Goal: Transaction & Acquisition: Purchase product/service

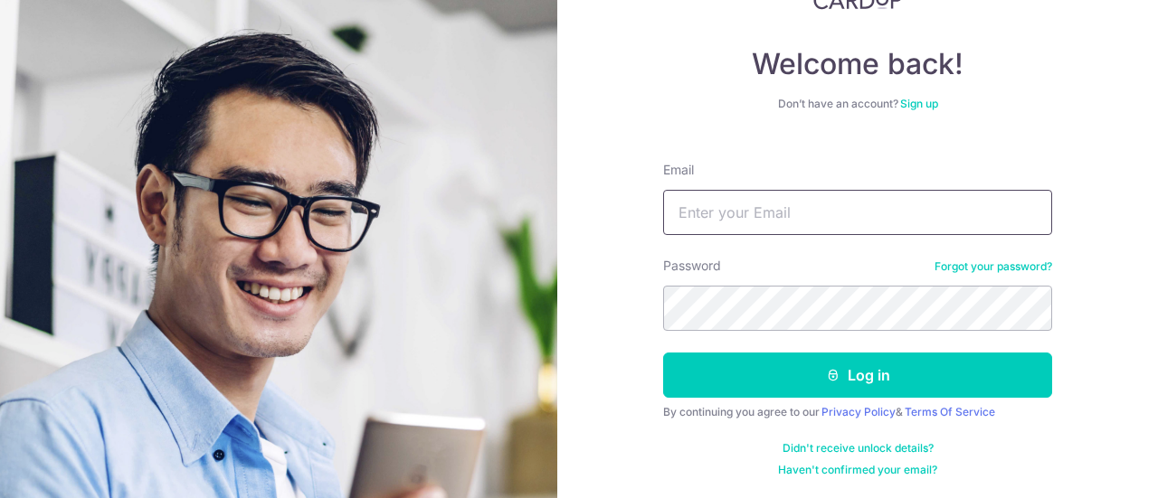
click at [774, 207] on input "Email" at bounding box center [857, 212] width 389 height 45
type input "[PERSON_NAME][EMAIL_ADDRESS][DOMAIN_NAME]"
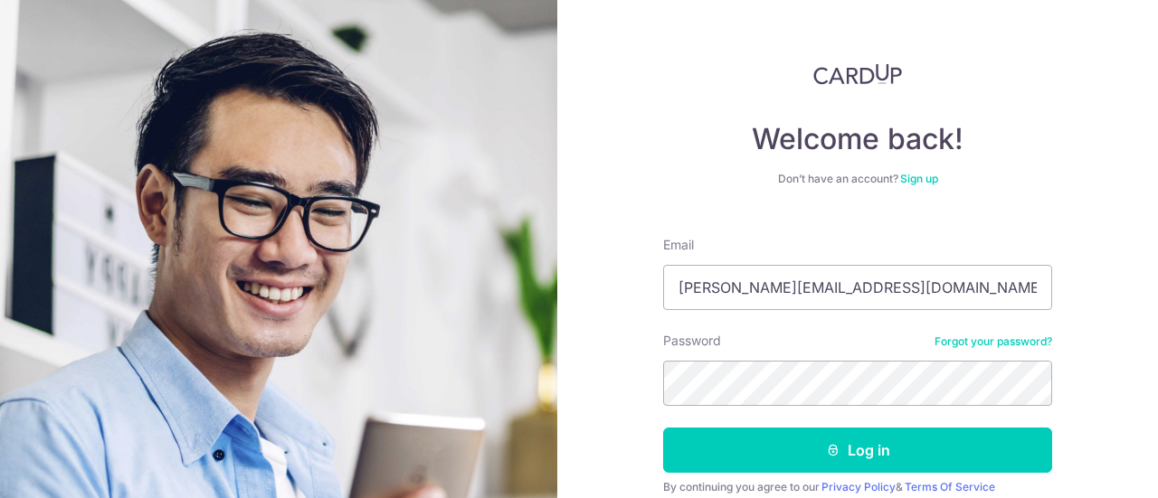
click at [921, 179] on link "Sign up" at bounding box center [919, 179] width 38 height 14
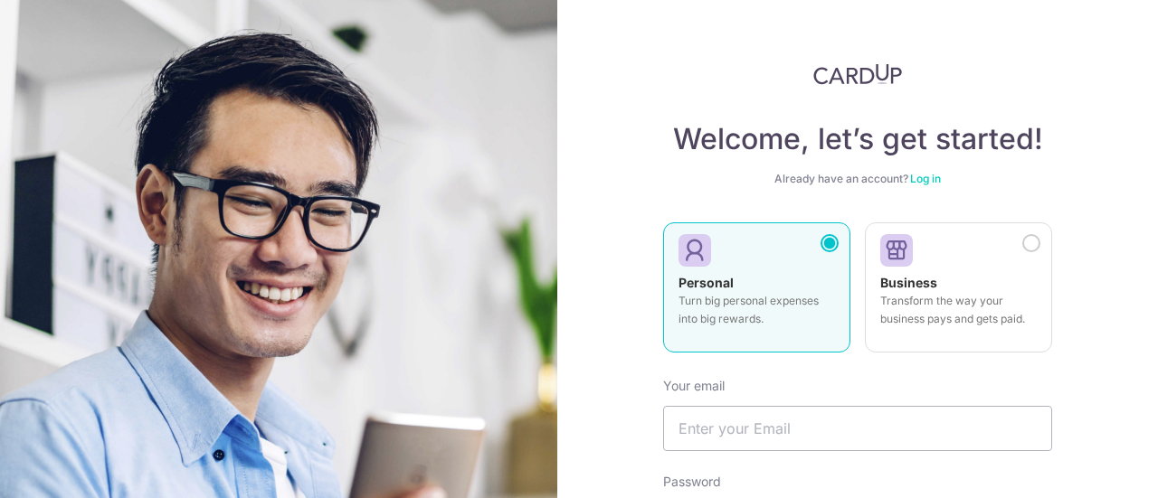
scroll to position [90, 0]
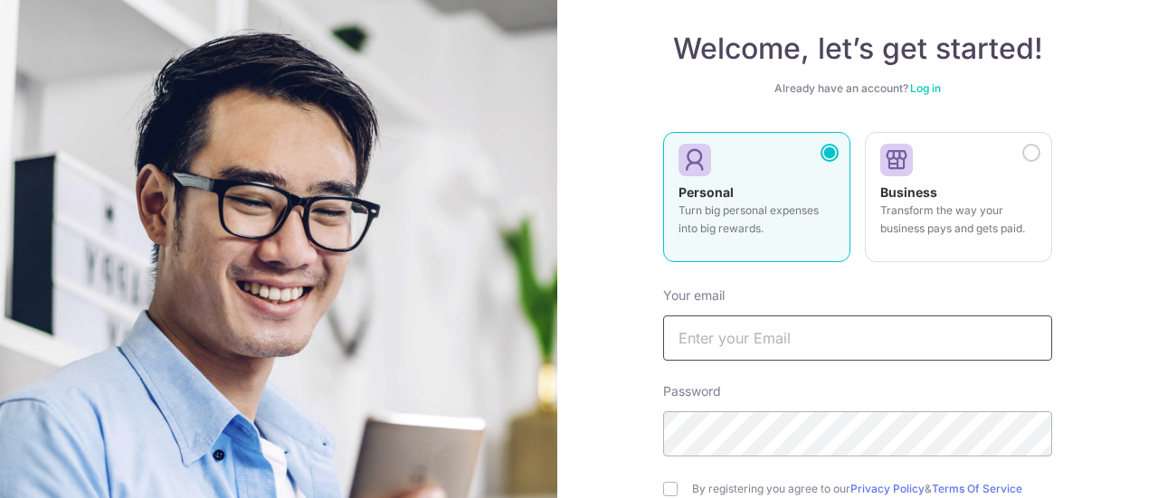
click at [724, 326] on input "text" at bounding box center [857, 338] width 389 height 45
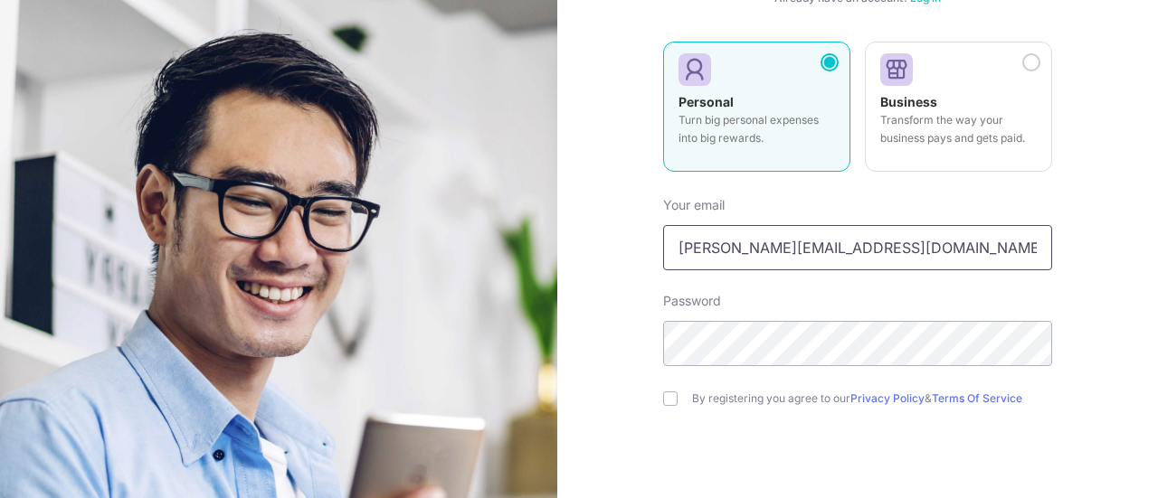
type input "tonytham@live.com.sg"
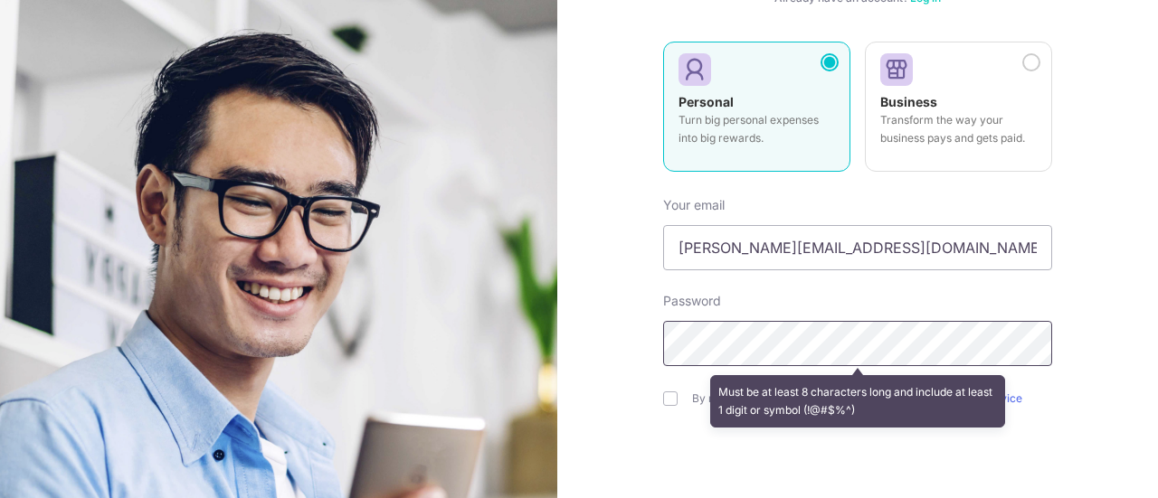
scroll to position [271, 0]
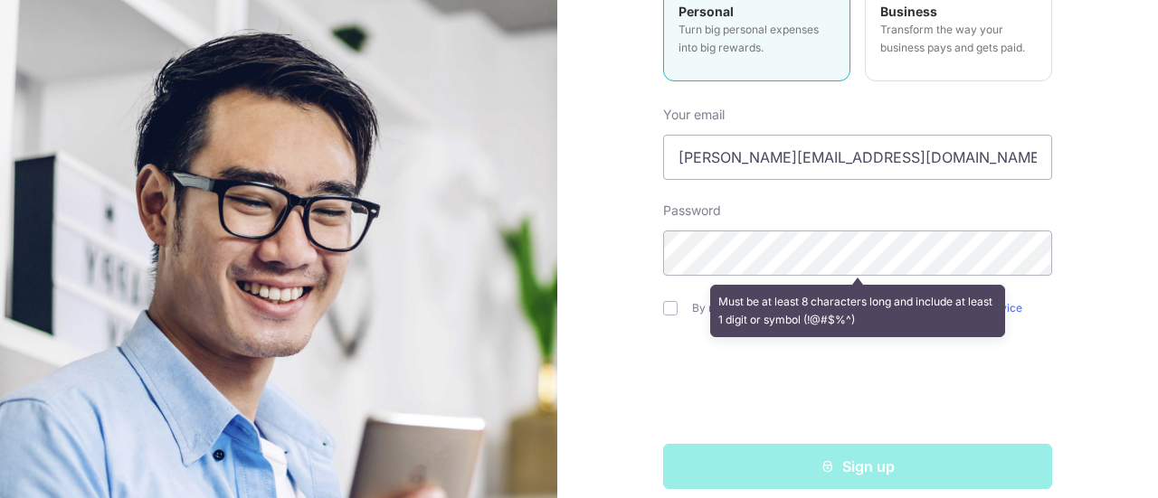
click at [636, 345] on div "Welcome, let’s get started! Already have an account? Log in Personal Turn big p…" at bounding box center [857, 249] width 601 height 498
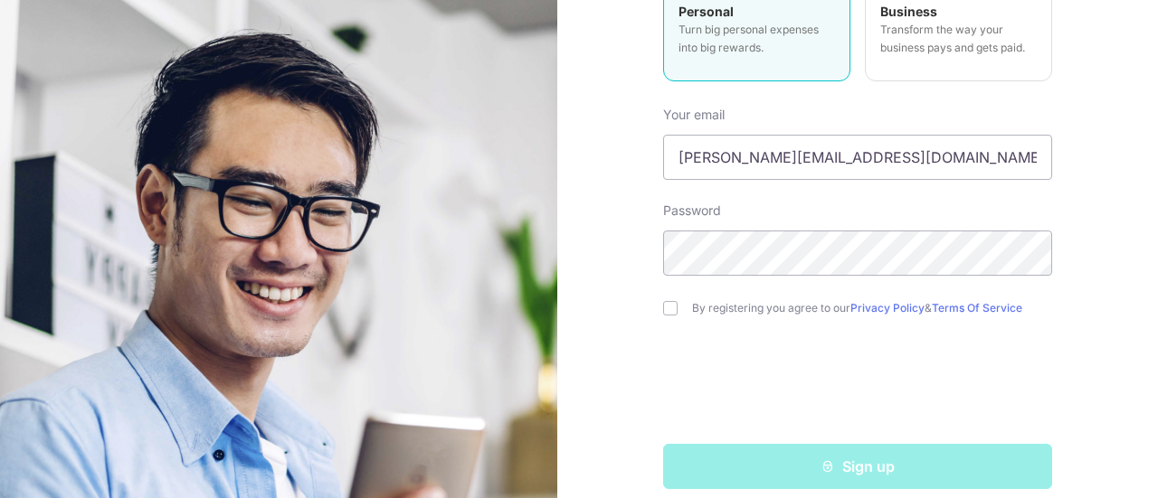
click at [658, 305] on div "Welcome, let’s get started! Already have an account? Log in Personal Turn big p…" at bounding box center [857, 249] width 601 height 498
click at [665, 311] on input "checkbox" at bounding box center [670, 308] width 14 height 14
checkbox input "true"
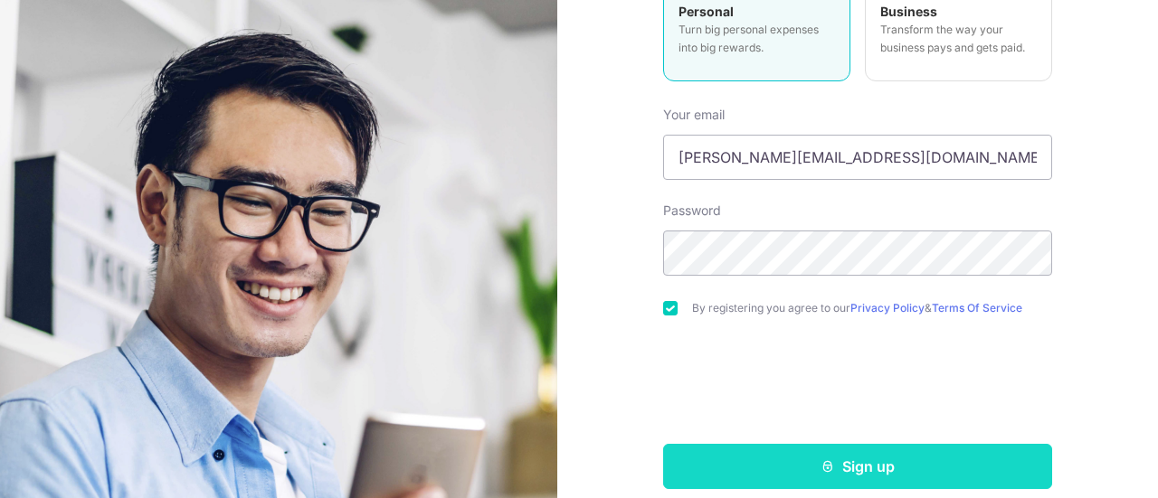
click at [826, 467] on icon "submit" at bounding box center [828, 467] width 14 height 14
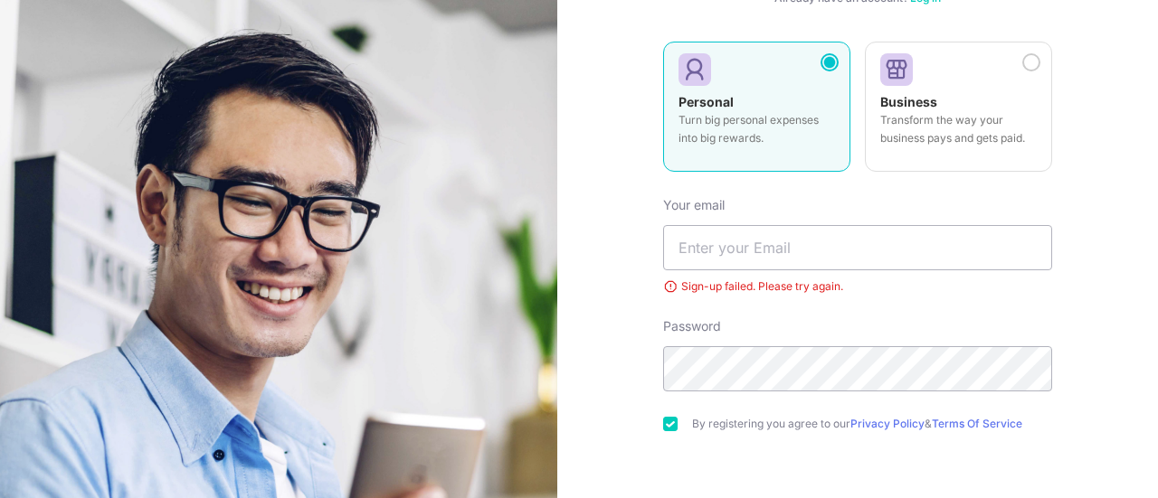
scroll to position [63, 0]
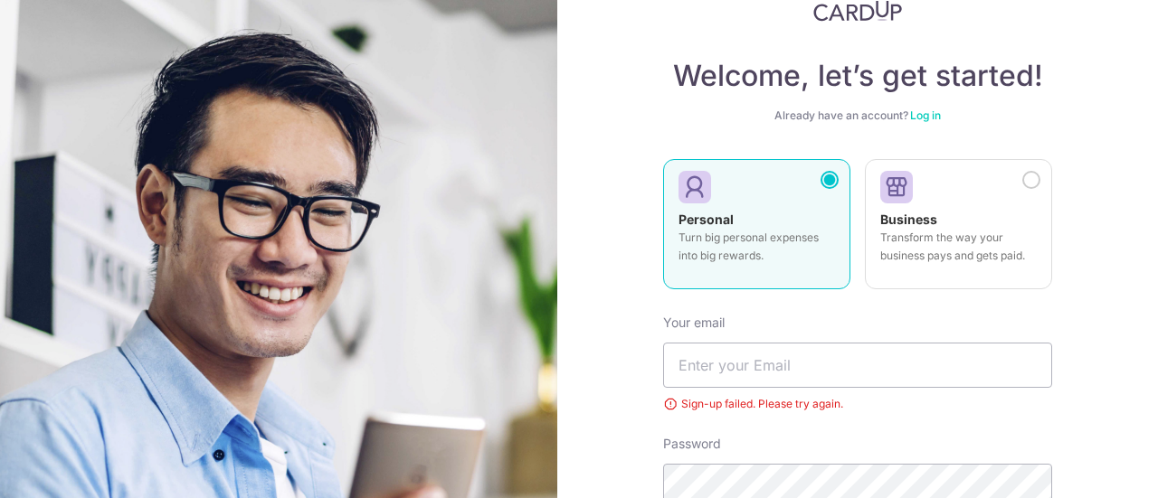
click at [916, 116] on link "Log in" at bounding box center [925, 116] width 31 height 14
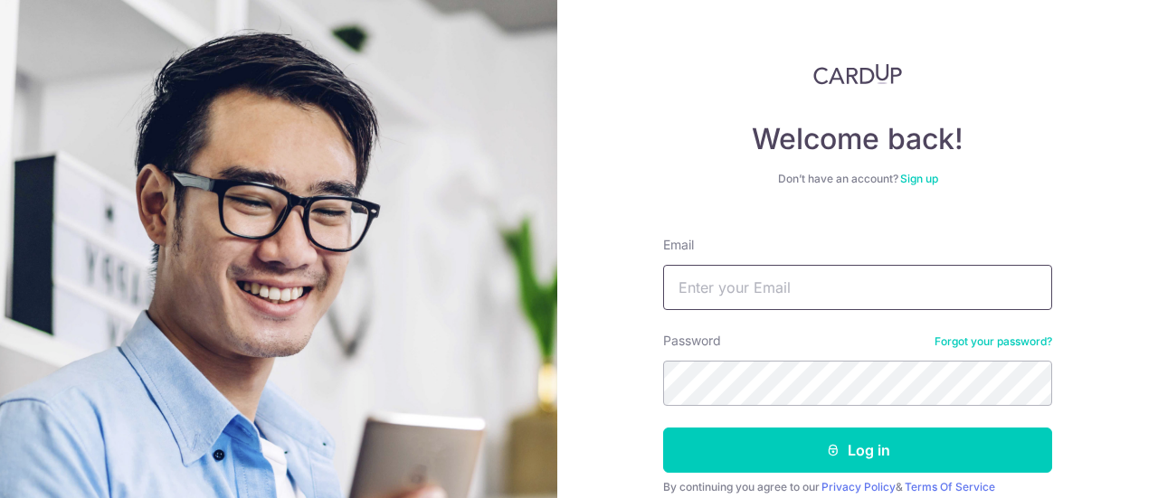
click at [776, 277] on input "Email" at bounding box center [857, 287] width 389 height 45
type input "tonytham@live.com.sg"
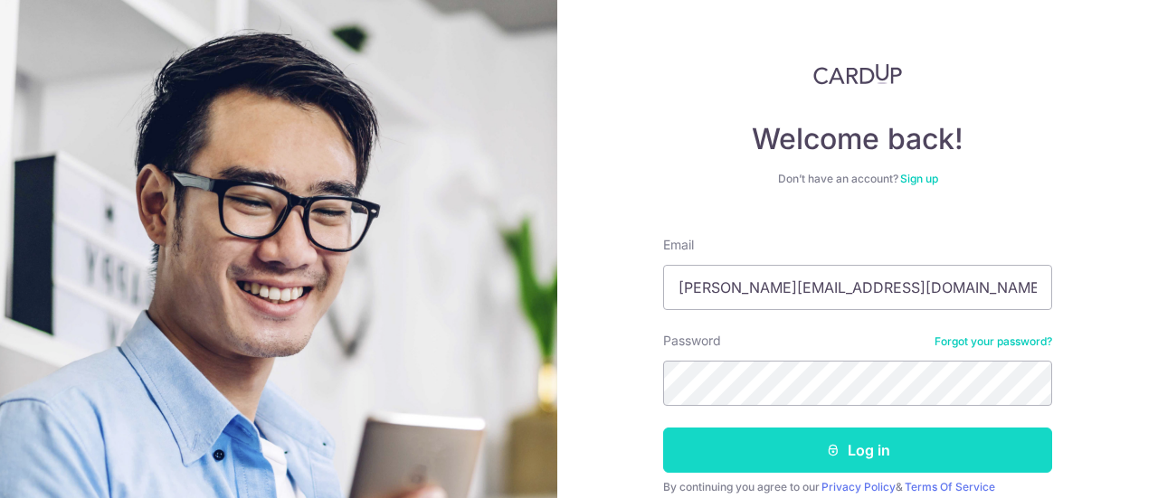
click at [767, 460] on button "Log in" at bounding box center [857, 450] width 389 height 45
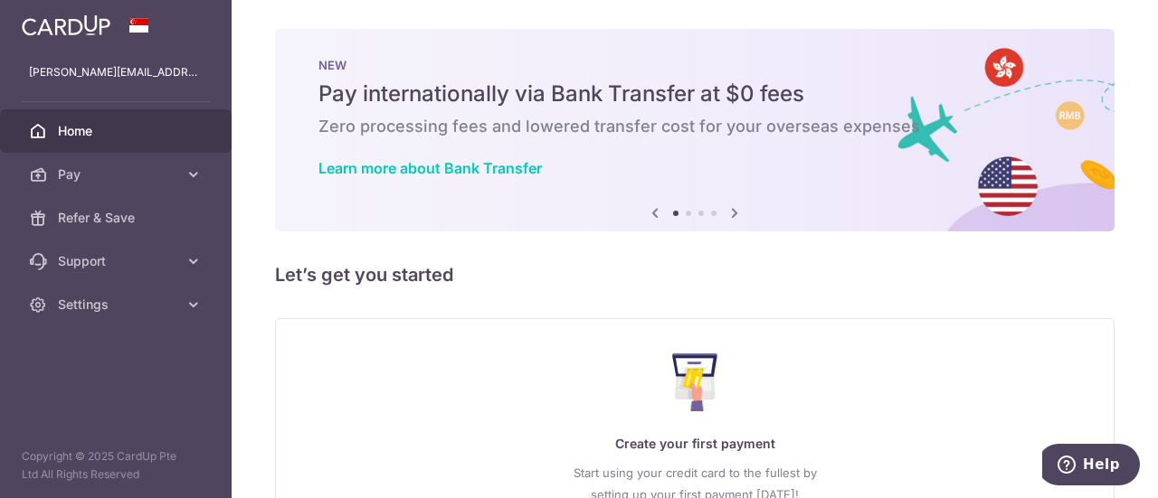
scroll to position [161, 0]
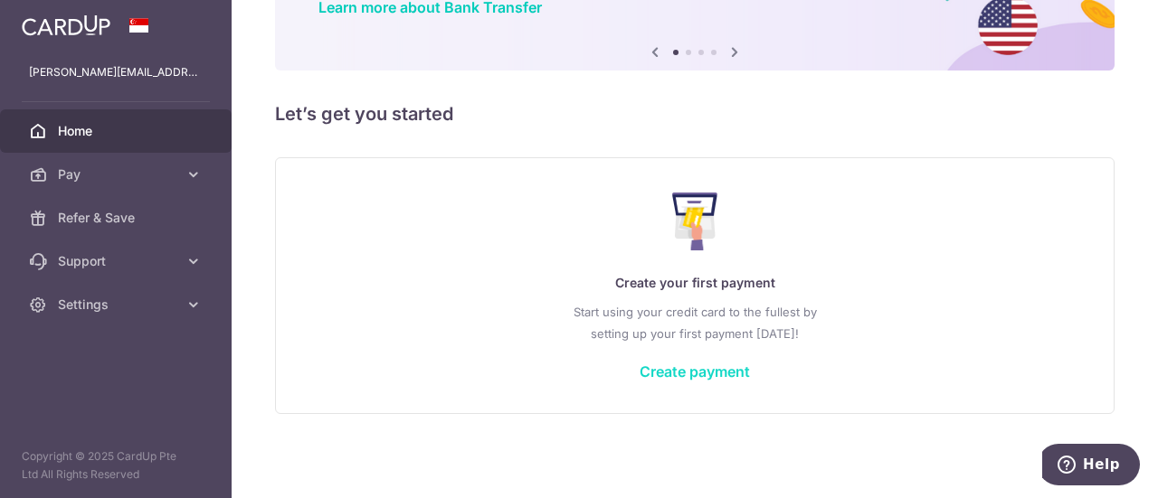
click at [703, 365] on link "Create payment" at bounding box center [695, 372] width 110 height 18
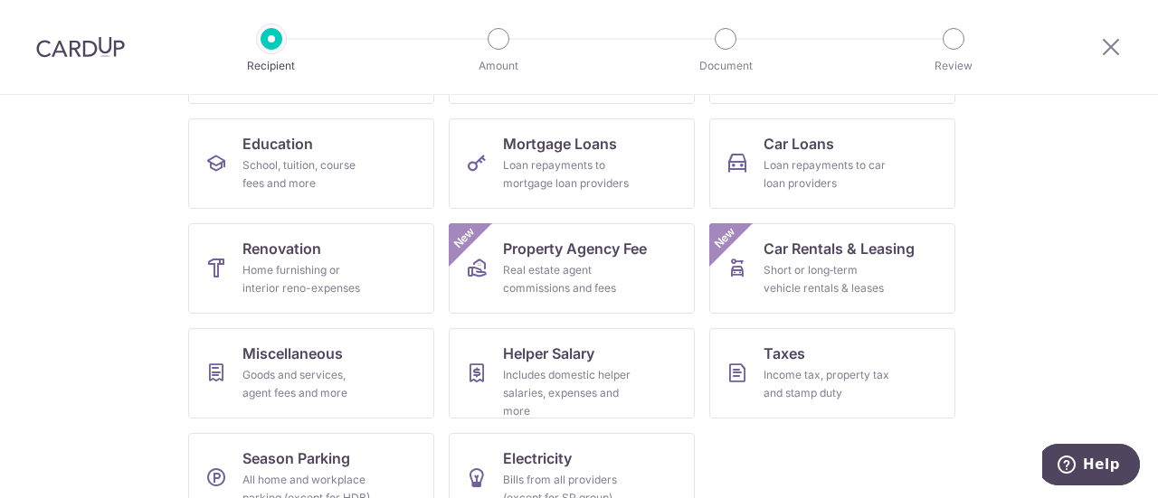
scroll to position [309, 0]
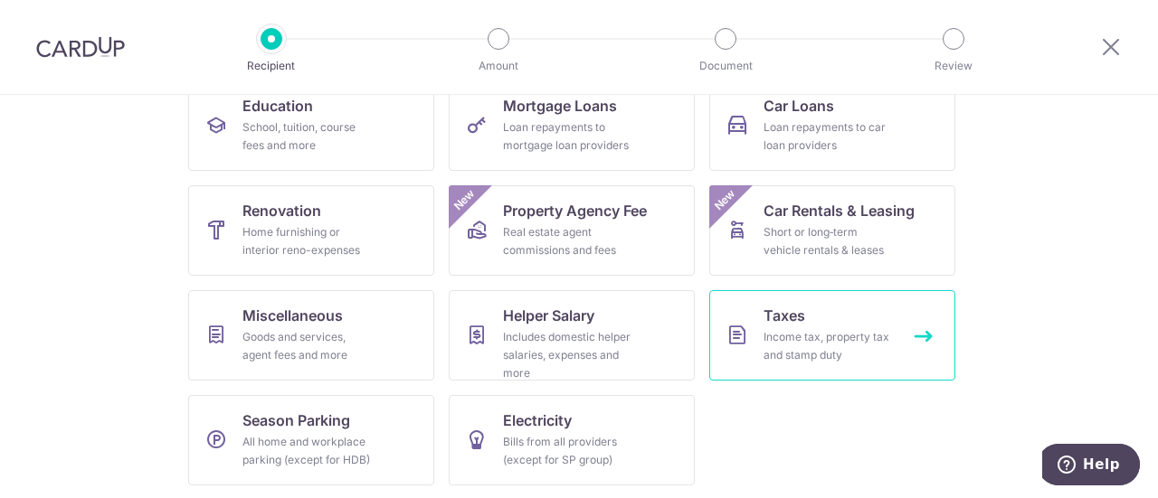
click at [835, 322] on link "Taxes Income tax, property tax and stamp duty" at bounding box center [832, 335] width 246 height 90
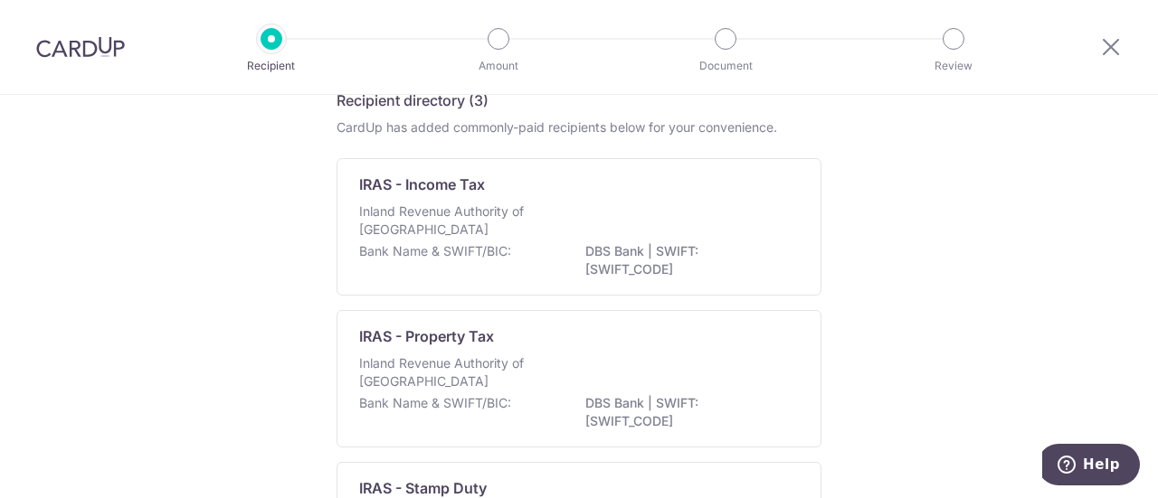
scroll to position [16, 0]
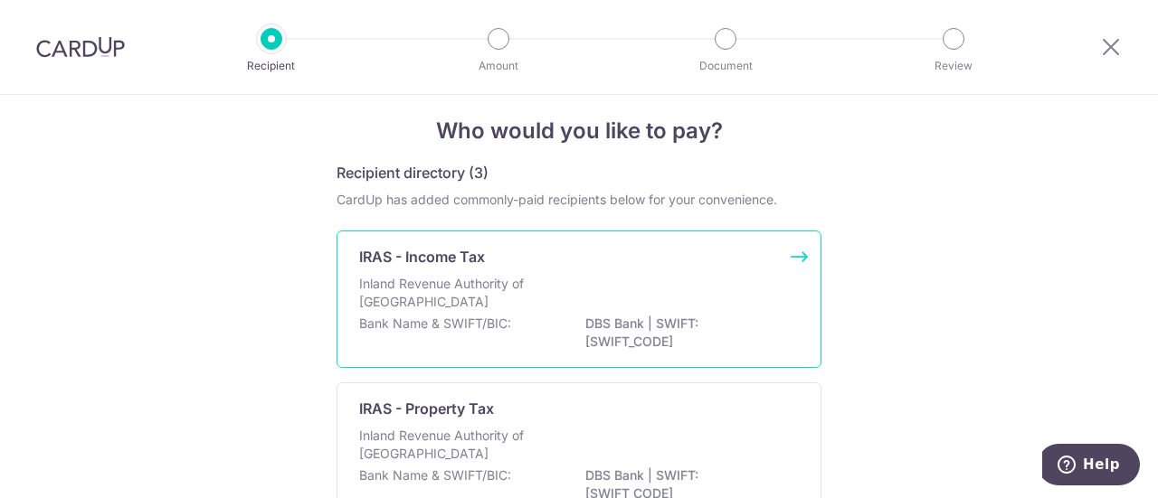
click at [535, 289] on p "Inland Revenue Authority of [GEOGRAPHIC_DATA]" at bounding box center [455, 293] width 192 height 36
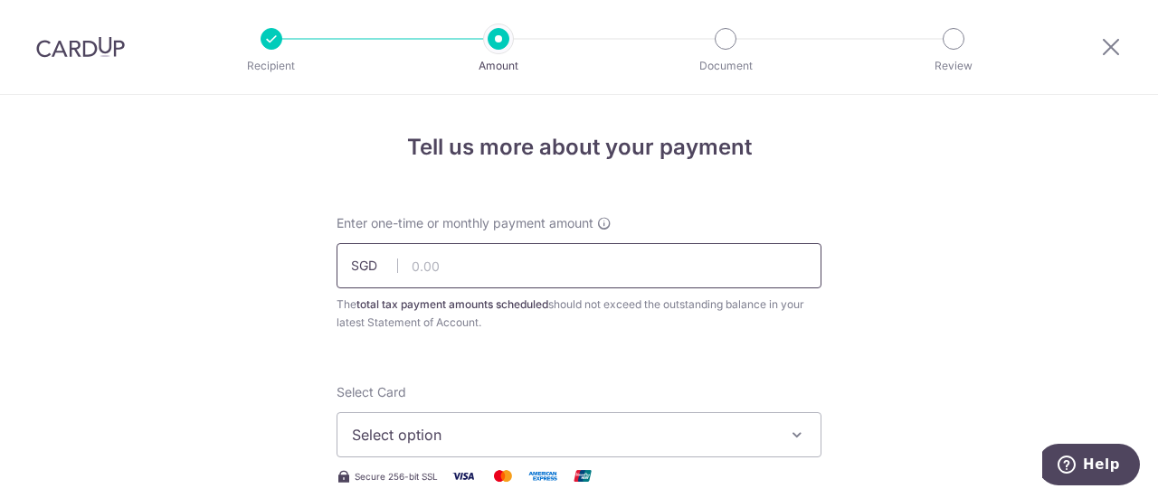
click at [555, 270] on input "text" at bounding box center [579, 265] width 485 height 45
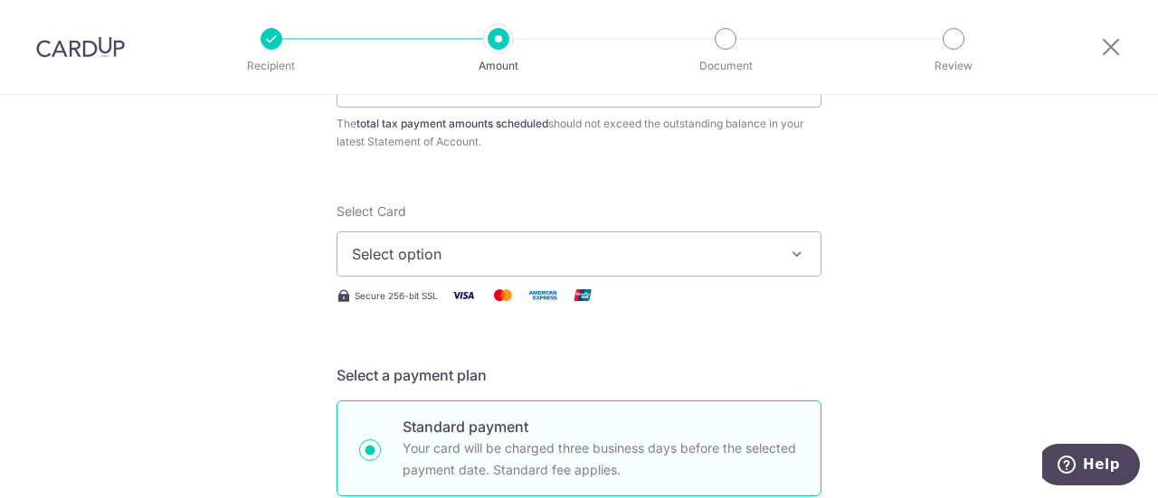
type input "978.00"
click at [444, 237] on button "Select option" at bounding box center [579, 254] width 485 height 45
click at [432, 307] on span "Add credit card" at bounding box center [596, 305] width 422 height 18
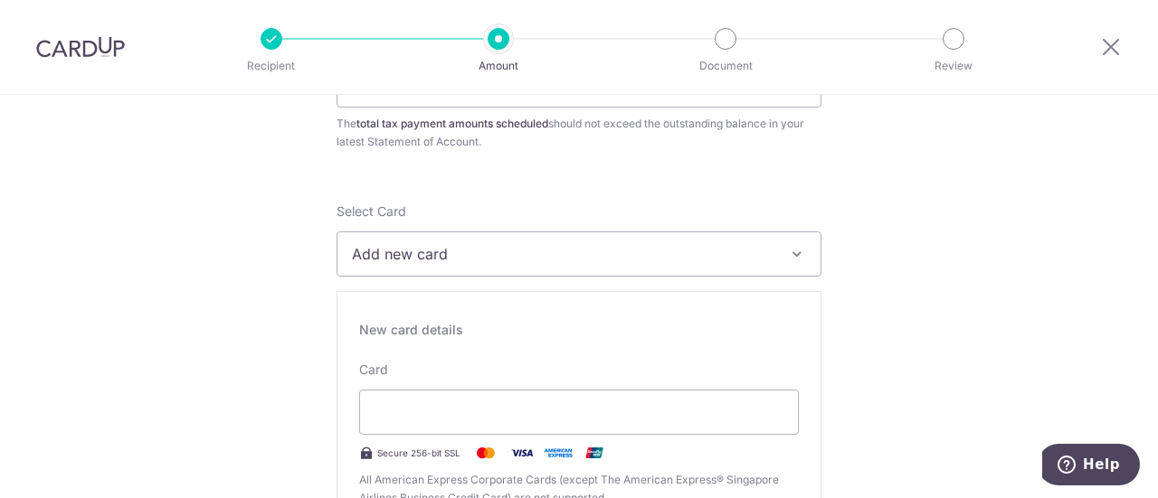
scroll to position [362, 0]
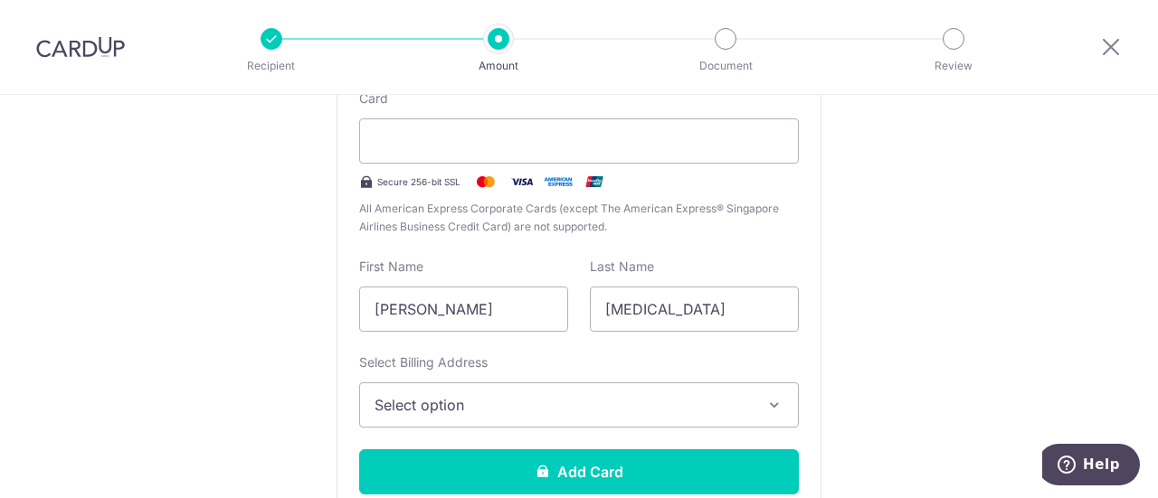
scroll to position [543, 0]
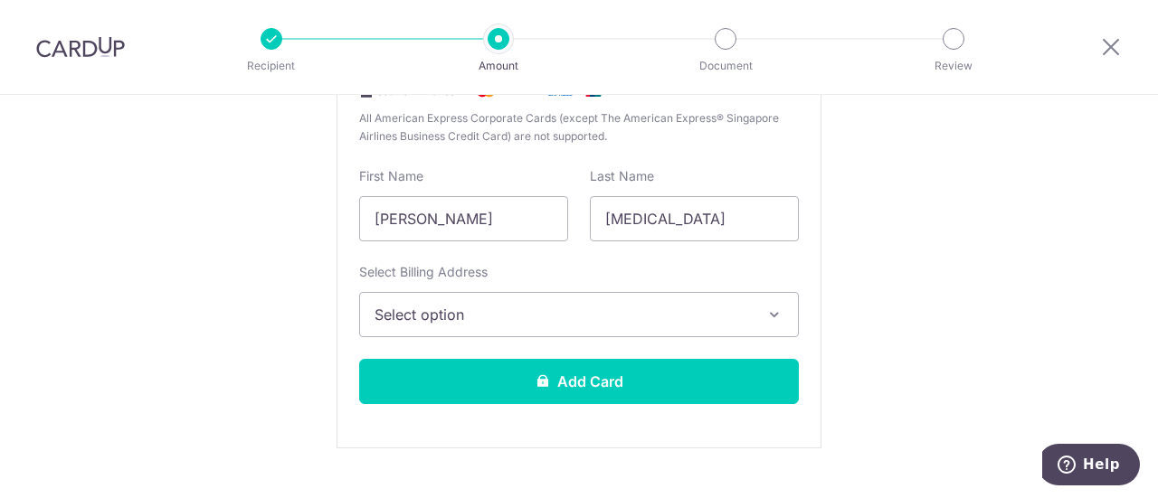
click at [771, 311] on icon "button" at bounding box center [774, 315] width 18 height 18
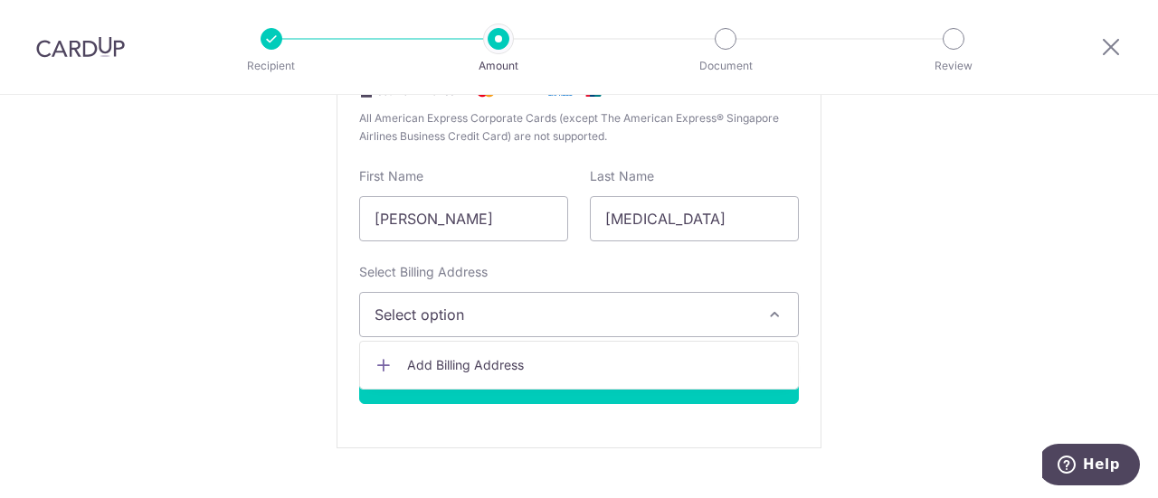
click at [483, 356] on span "Add Billing Address" at bounding box center [595, 365] width 376 height 18
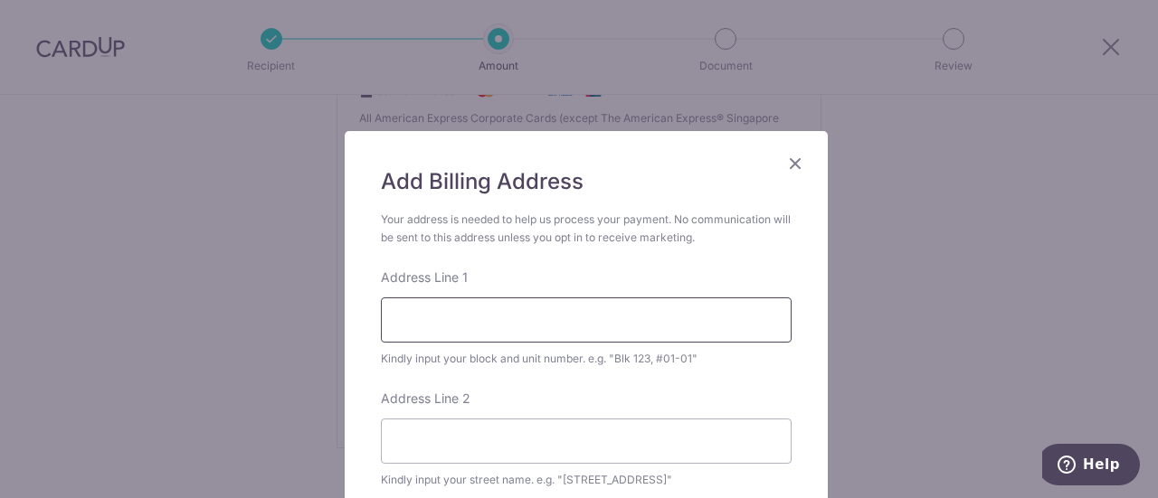
click at [508, 322] on input "Address Line 1" at bounding box center [586, 320] width 411 height 45
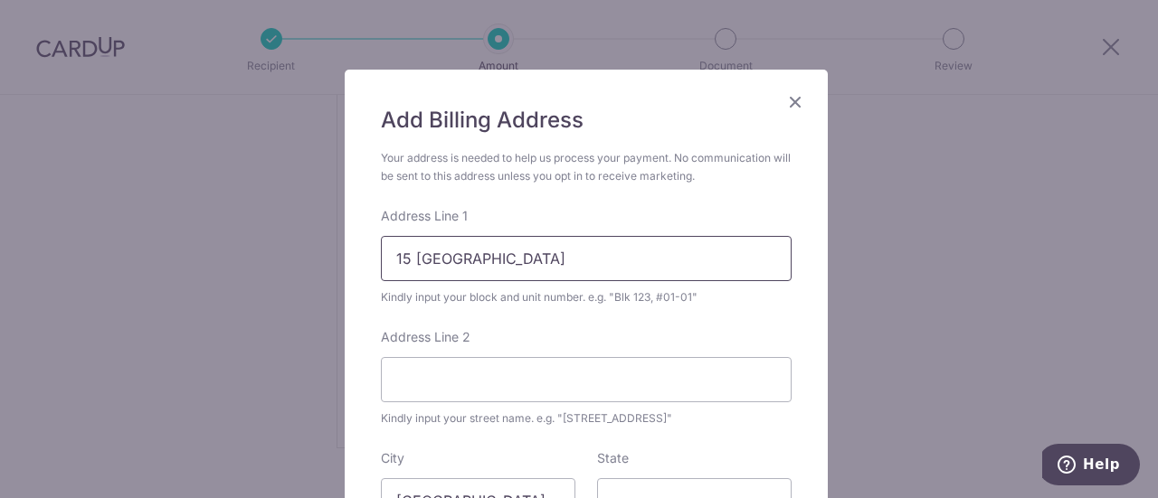
scroll to position [90, 0]
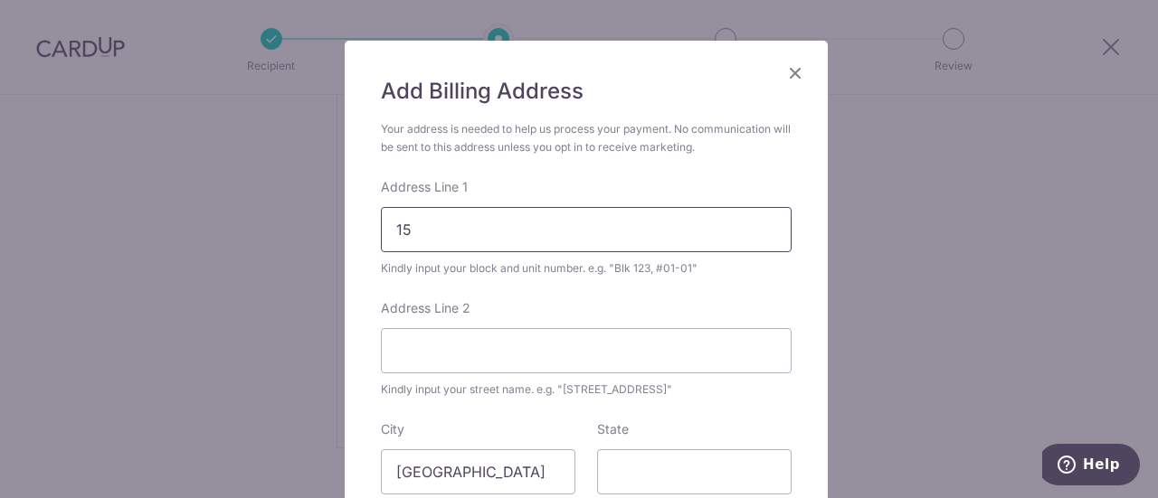
type input "1"
type input "Blk 15, #02-48"
click at [555, 345] on input "Address Line 2" at bounding box center [586, 350] width 411 height 45
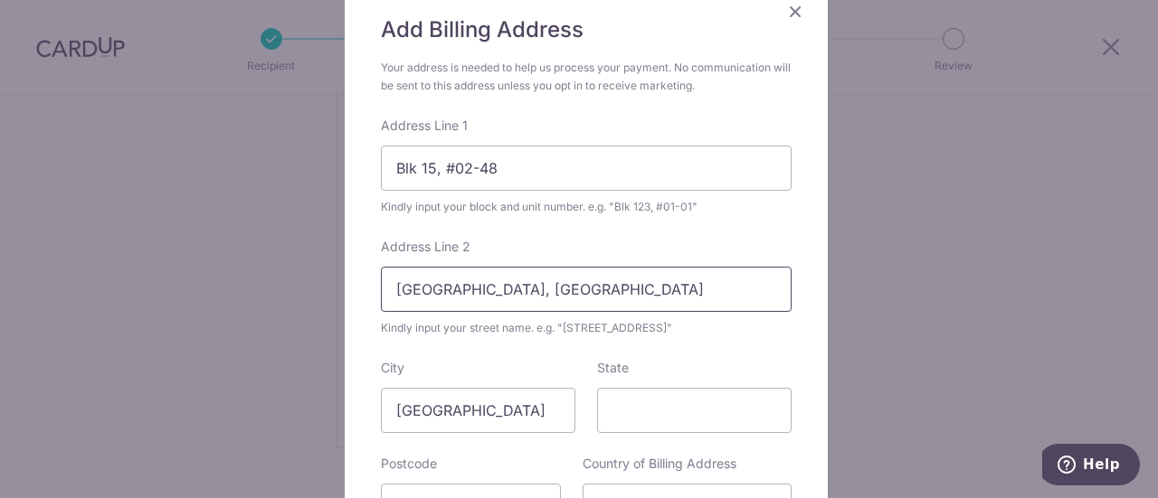
scroll to position [181, 0]
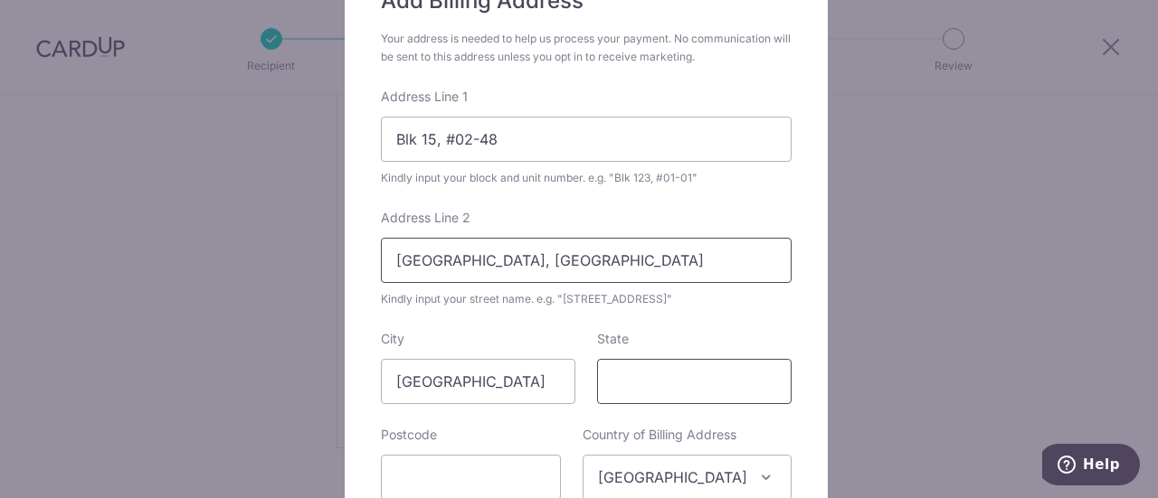
type input "Mount Sophia, Sophia Hills"
click at [638, 371] on input "State" at bounding box center [694, 381] width 195 height 45
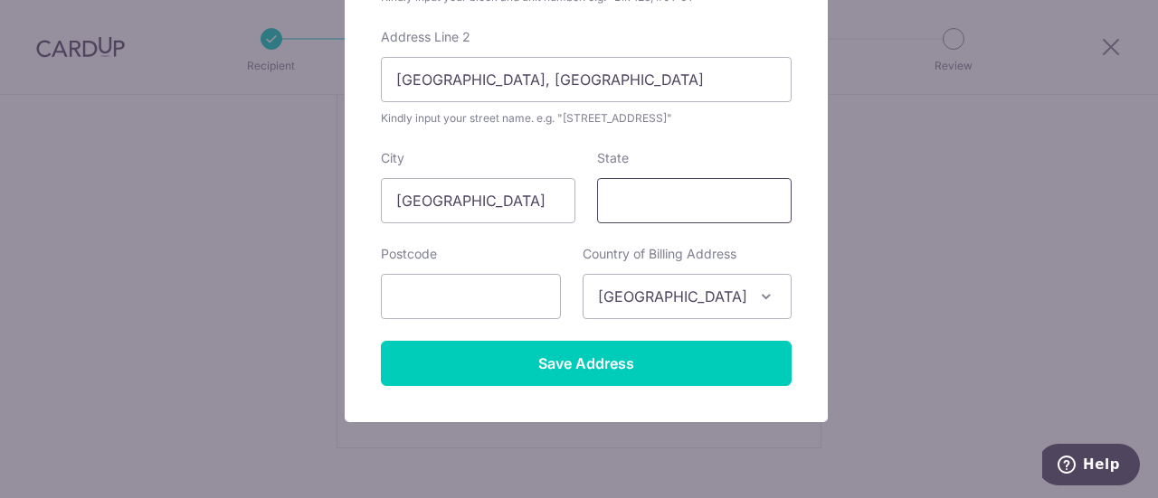
type input "[GEOGRAPHIC_DATA]"
click at [473, 290] on input "338729" at bounding box center [471, 296] width 180 height 45
type input "3"
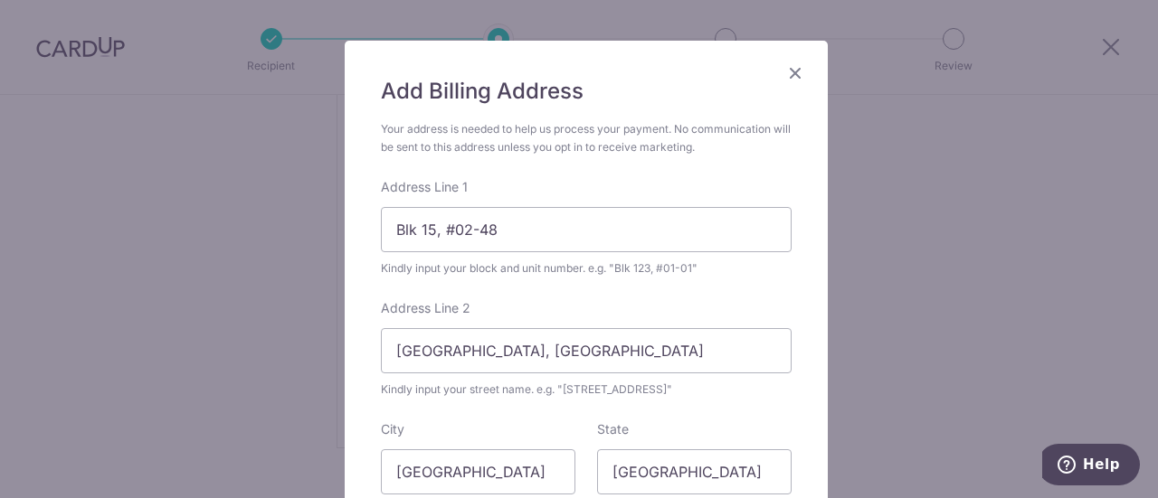
scroll to position [271, 0]
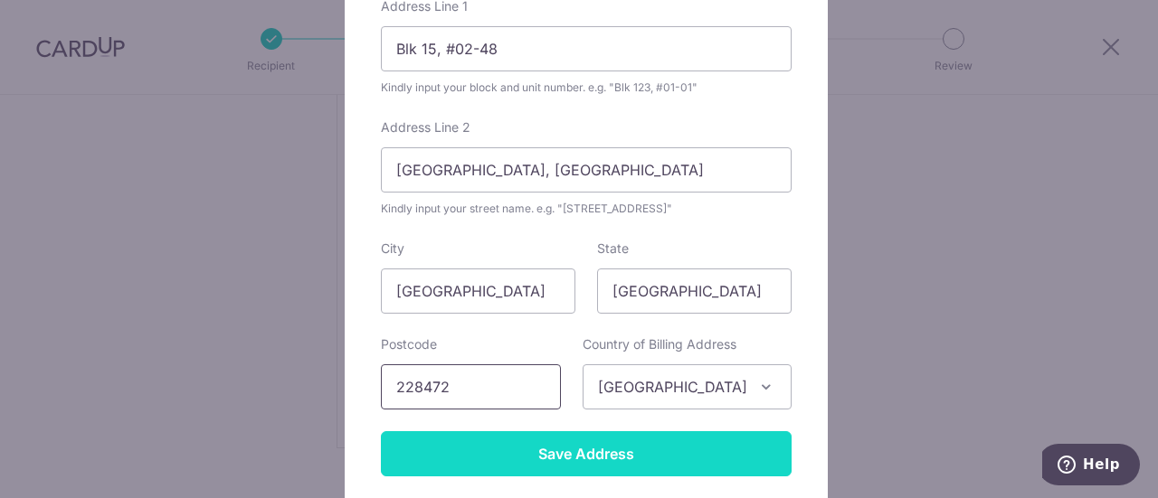
type input "228472"
click at [562, 450] on input "Save Address" at bounding box center [586, 454] width 411 height 45
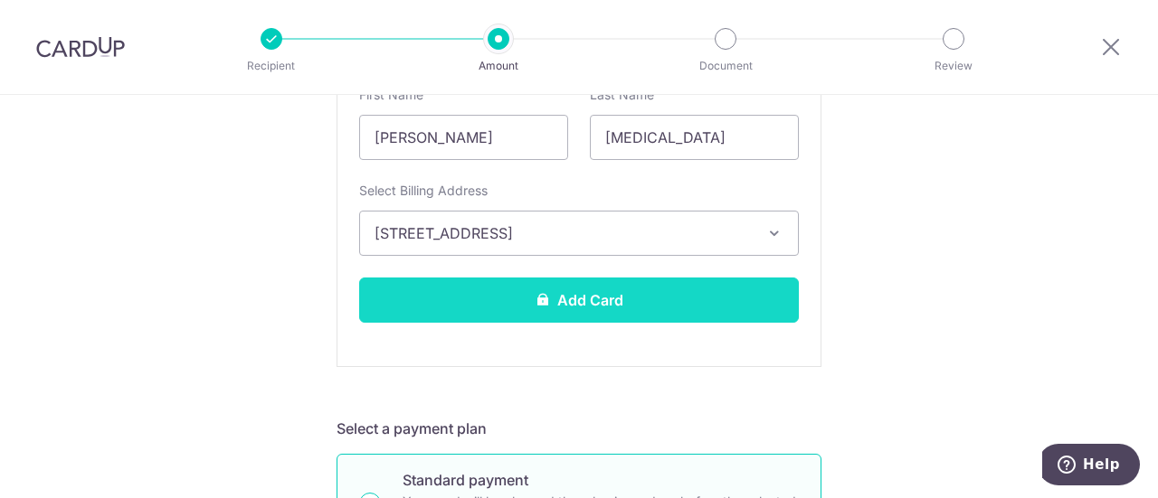
scroll to position [633, 0]
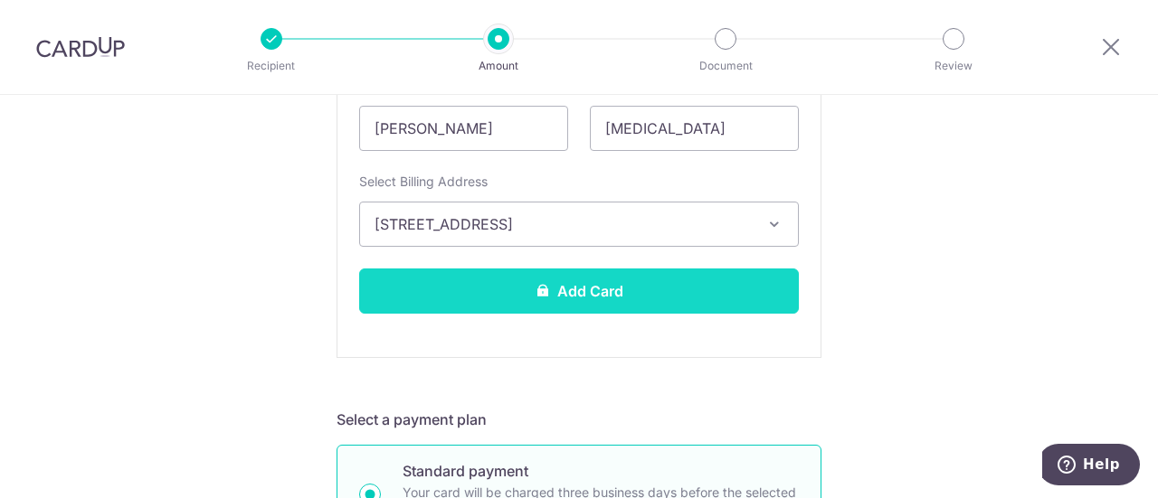
click at [627, 292] on button "Add Card" at bounding box center [579, 291] width 440 height 45
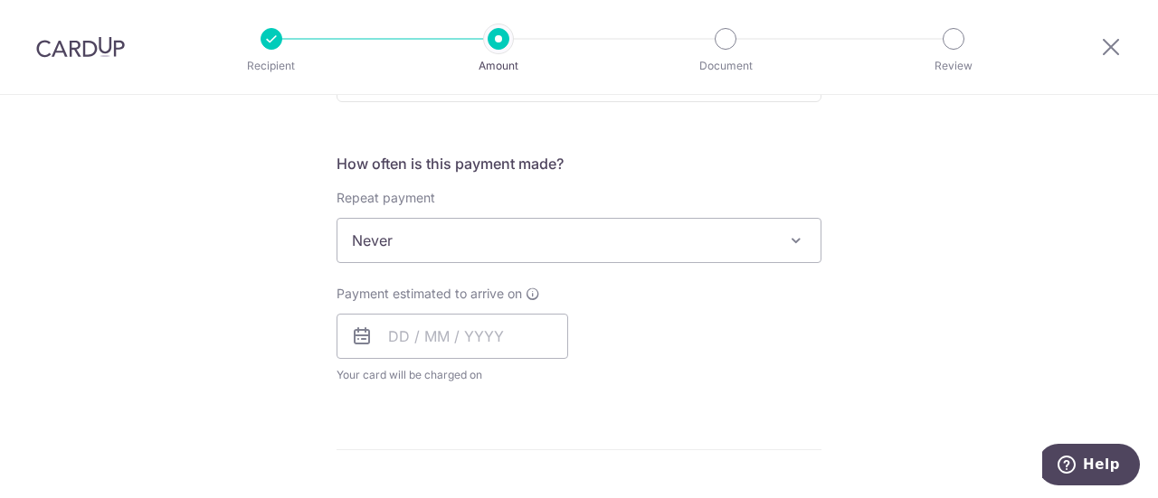
scroll to position [724, 0]
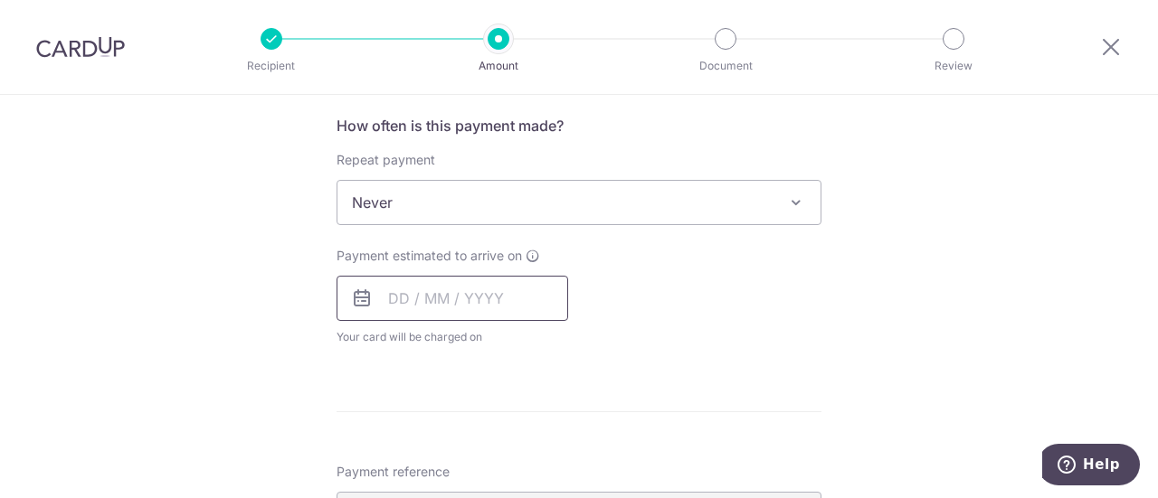
click at [393, 290] on input "text" at bounding box center [453, 298] width 232 height 45
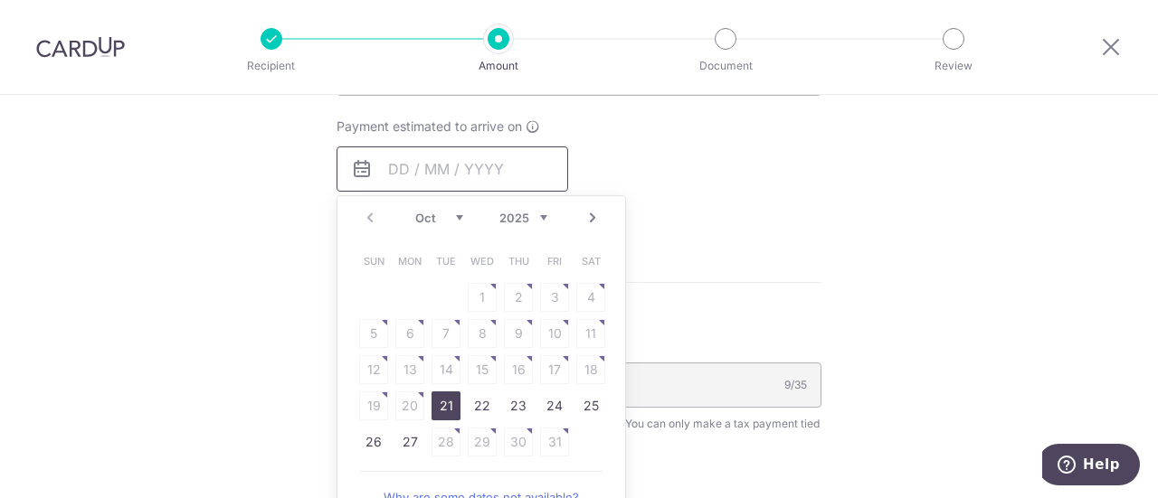
scroll to position [905, 0]
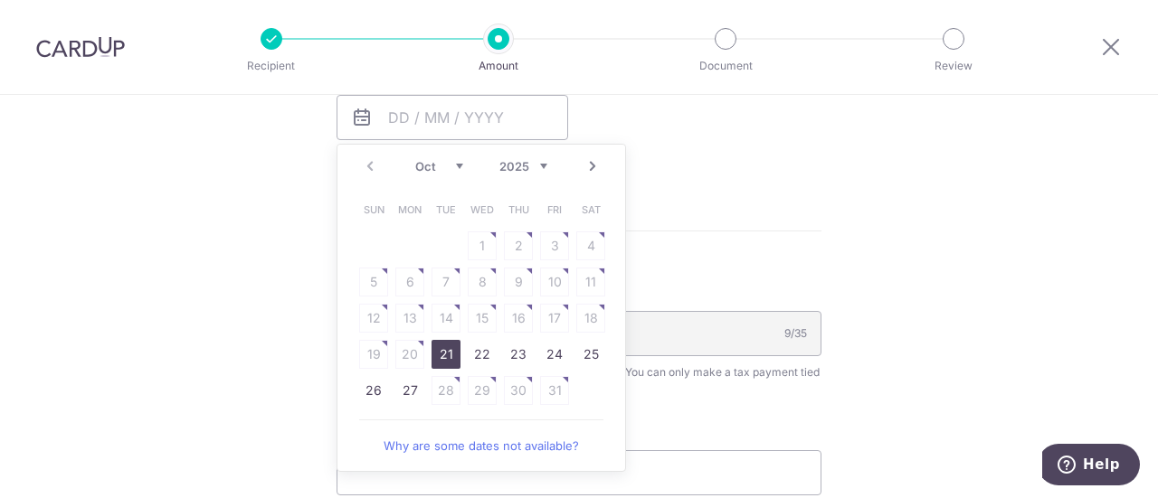
click at [449, 356] on link "21" at bounding box center [446, 354] width 29 height 29
type input "[DATE]"
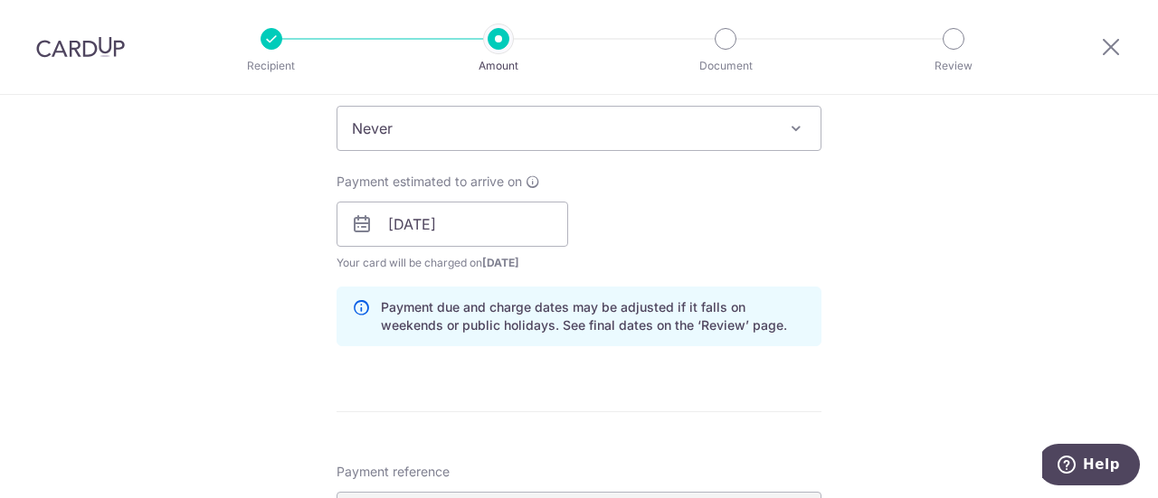
scroll to position [724, 0]
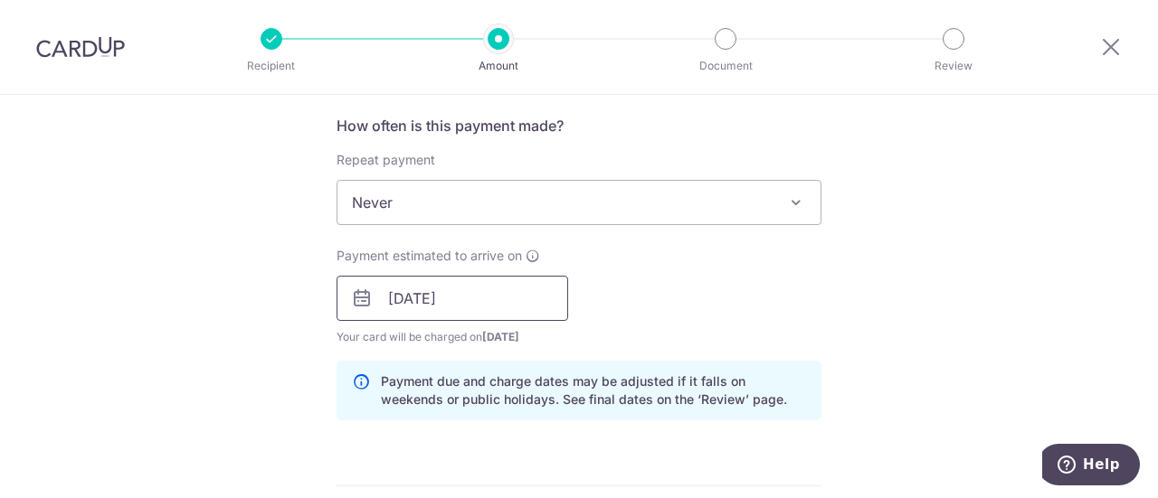
click at [468, 301] on input "[DATE]" at bounding box center [453, 298] width 232 height 45
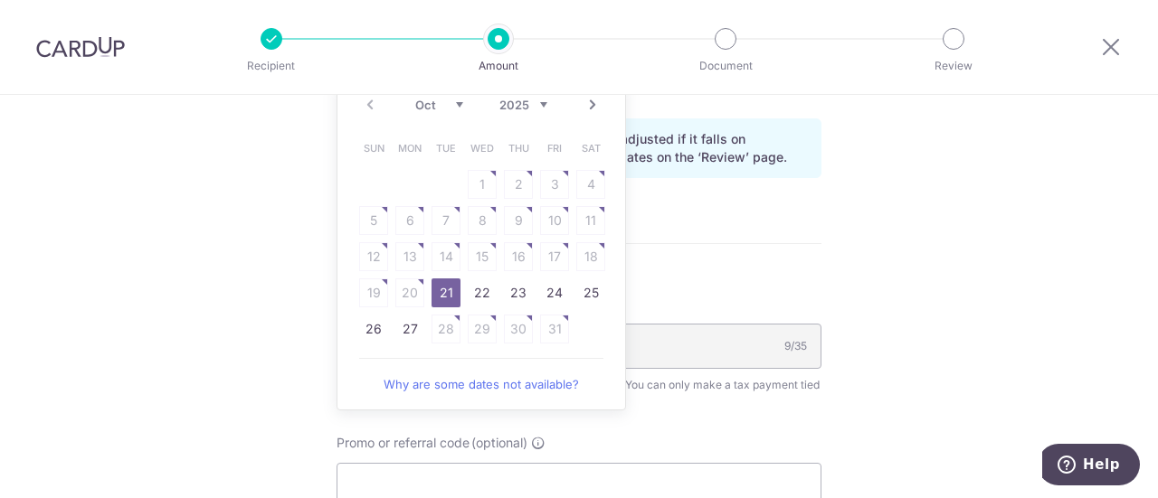
scroll to position [995, 0]
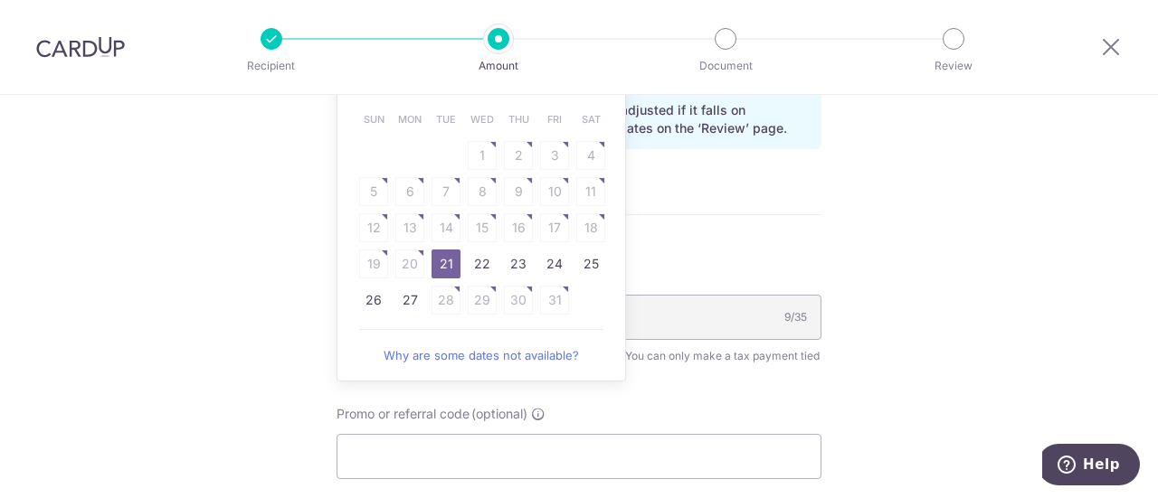
click at [532, 347] on link "Why are some dates not available?" at bounding box center [481, 355] width 244 height 36
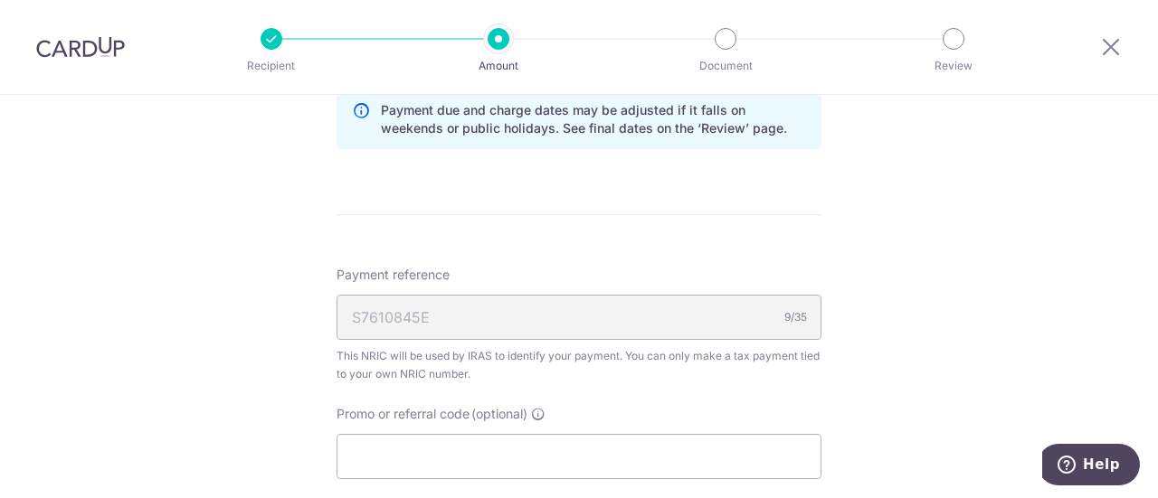
scroll to position [1176, 0]
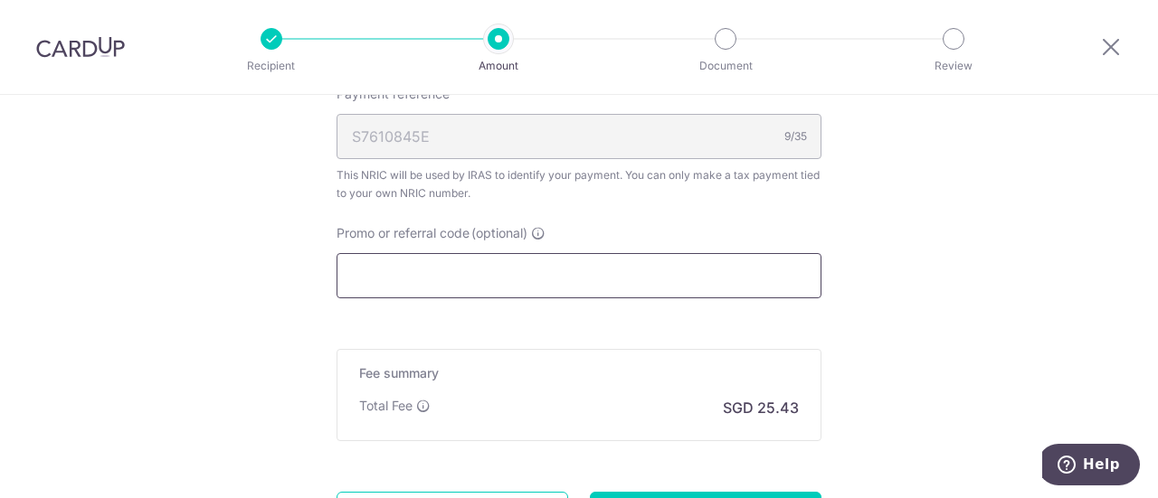
click at [517, 259] on input "Promo or referral code (optional)" at bounding box center [579, 275] width 485 height 45
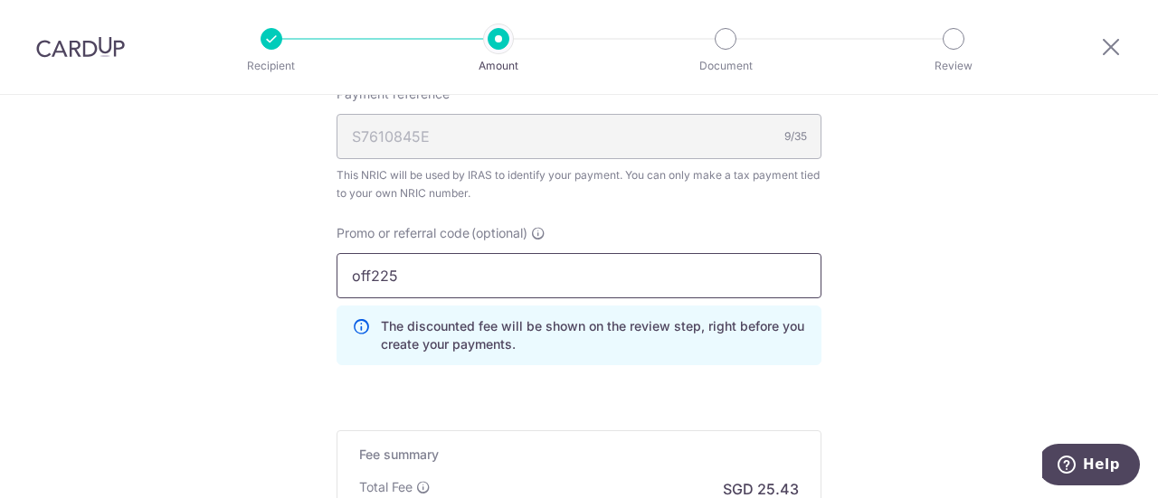
type input "off225"
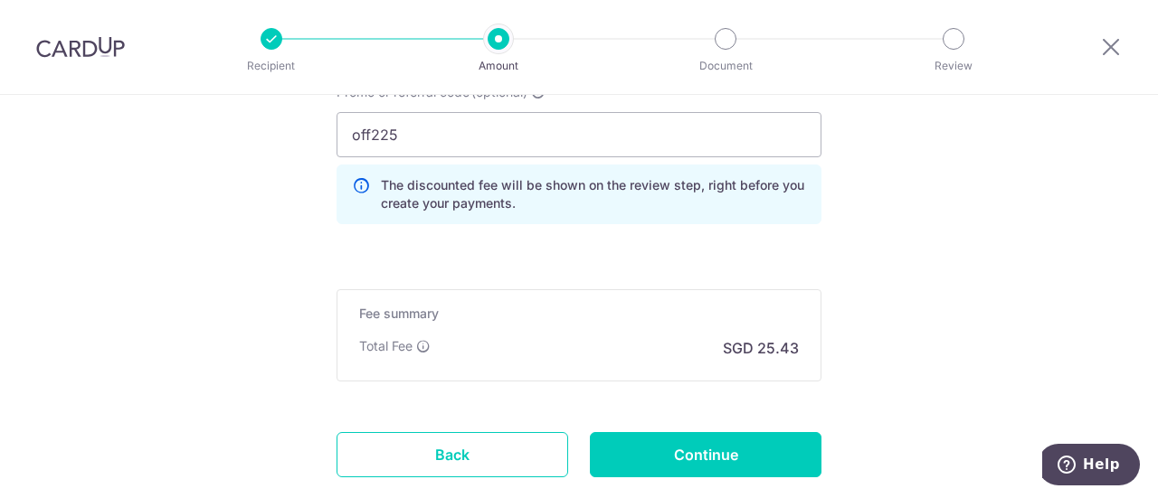
scroll to position [1357, 0]
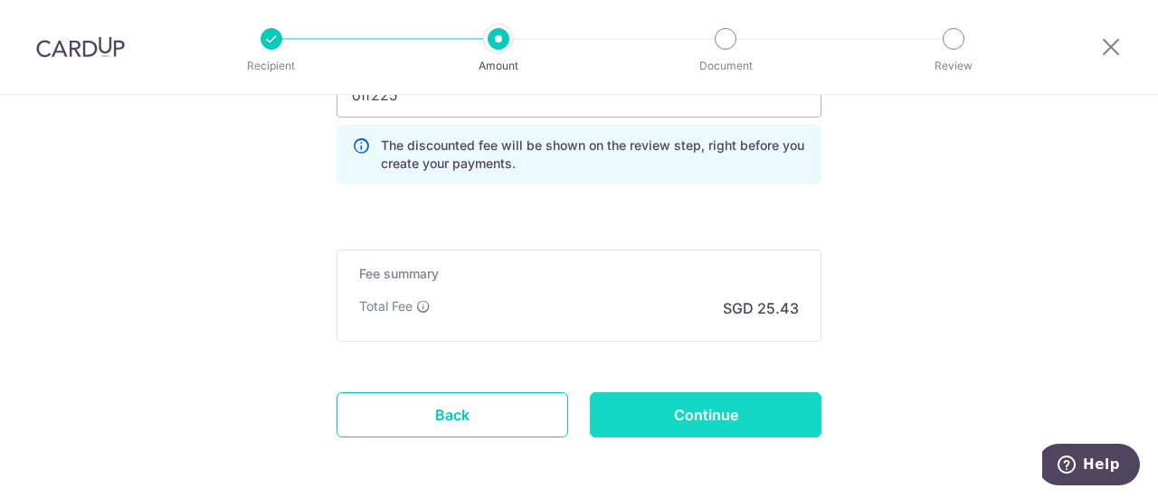
click at [745, 413] on input "Continue" at bounding box center [706, 415] width 232 height 45
